Goal: Information Seeking & Learning: Stay updated

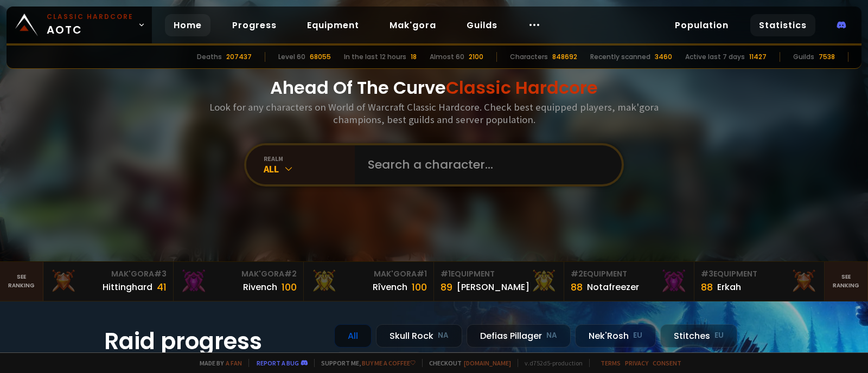
click at [694, 28] on link "Statistics" at bounding box center [783, 25] width 65 height 22
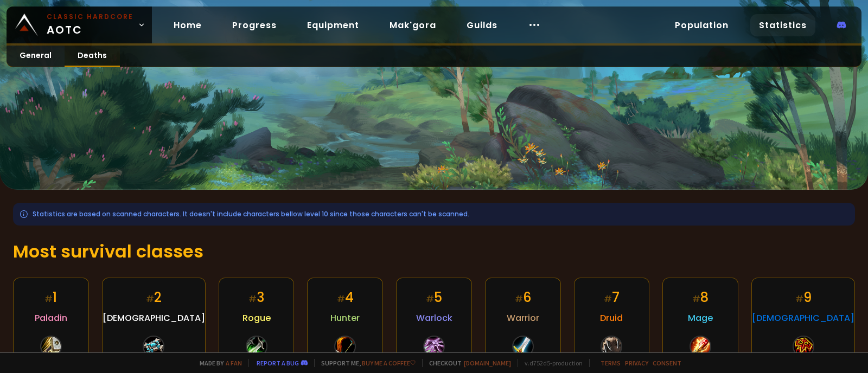
drag, startPoint x: 107, startPoint y: 56, endPoint x: 115, endPoint y: 59, distance: 8.1
click at [108, 56] on link "Deaths" at bounding box center [92, 56] width 55 height 21
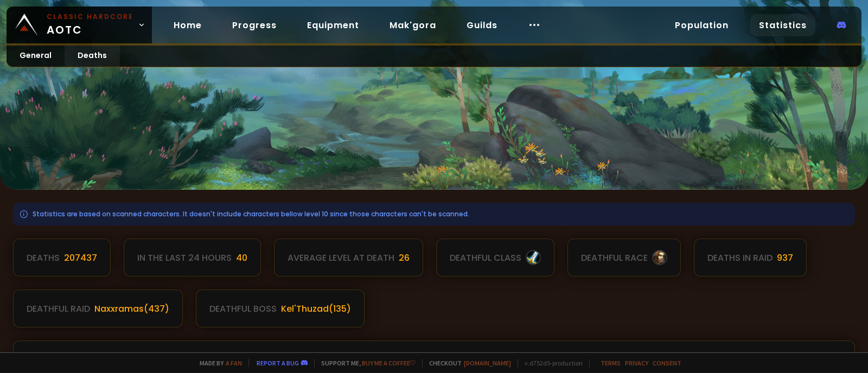
drag, startPoint x: 193, startPoint y: 270, endPoint x: 190, endPoint y: 260, distance: 10.8
click at [193, 270] on div "In the last 24 hours 40" at bounding box center [192, 258] width 137 height 38
click at [188, 259] on div "In the last 24 hours" at bounding box center [184, 258] width 94 height 14
click at [236, 254] on div "40" at bounding box center [241, 258] width 11 height 14
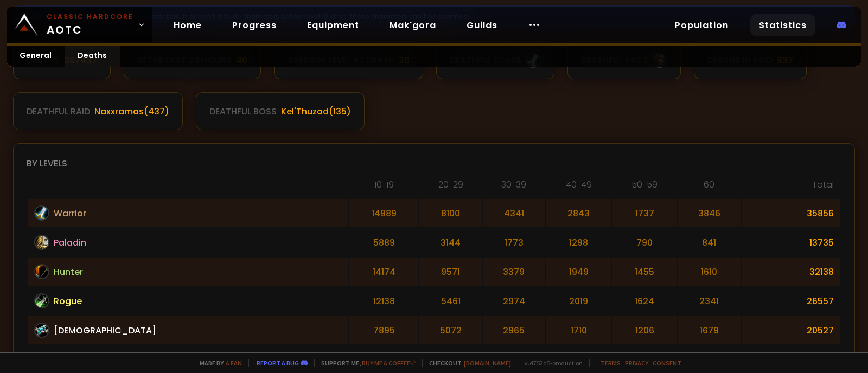
scroll to position [339, 0]
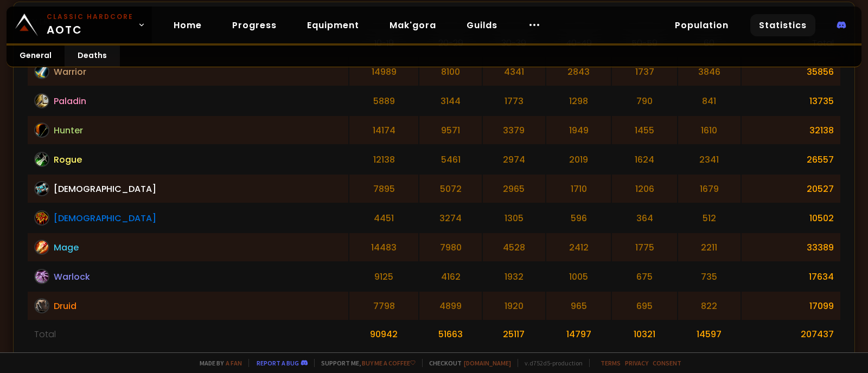
click at [512, 22] on div "Home Progress Equipment Mak'gora Guilds" at bounding box center [357, 25] width 411 height 35
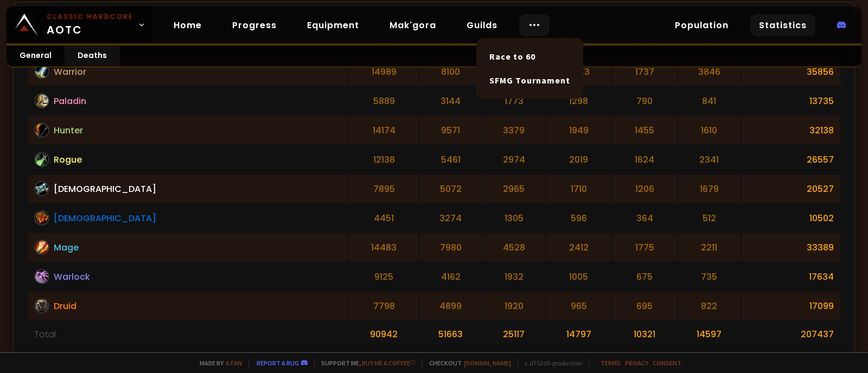
click at [522, 23] on div at bounding box center [534, 25] width 30 height 22
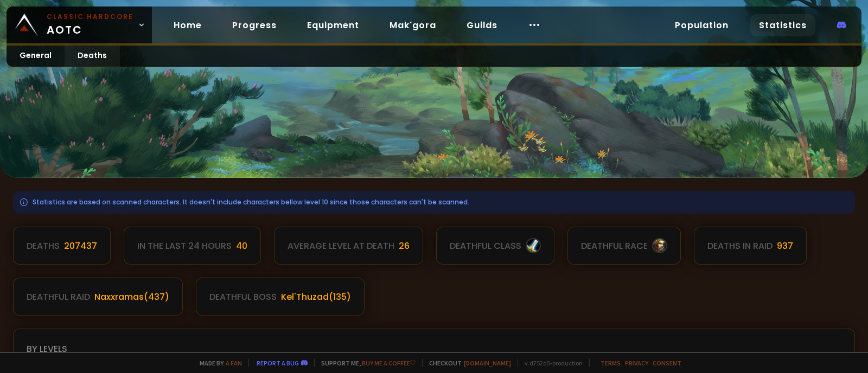
scroll to position [0, 0]
